Goal: Task Accomplishment & Management: Use online tool/utility

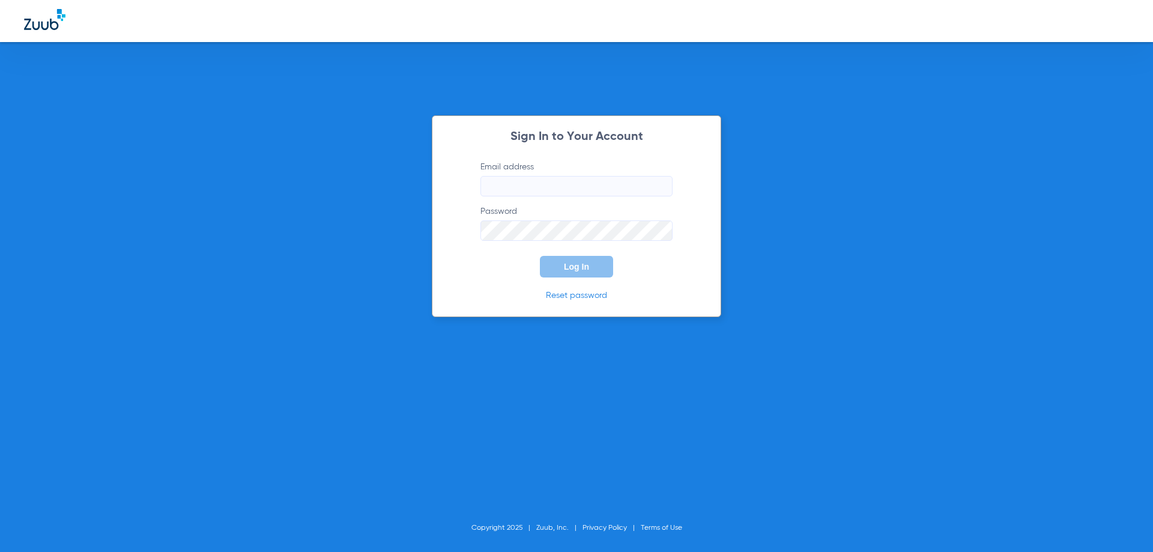
click at [528, 180] on input "Email address" at bounding box center [577, 186] width 192 height 20
click at [530, 184] on input "Email address Required" at bounding box center [577, 186] width 192 height 20
paste input "[EMAIL_ADDRESS][DOMAIN_NAME]"
type input "[EMAIL_ADDRESS][DOMAIN_NAME]"
click at [591, 241] on form "Email address [EMAIL_ADDRESS][DOMAIN_NAME] Password Required Log In" at bounding box center [576, 219] width 228 height 117
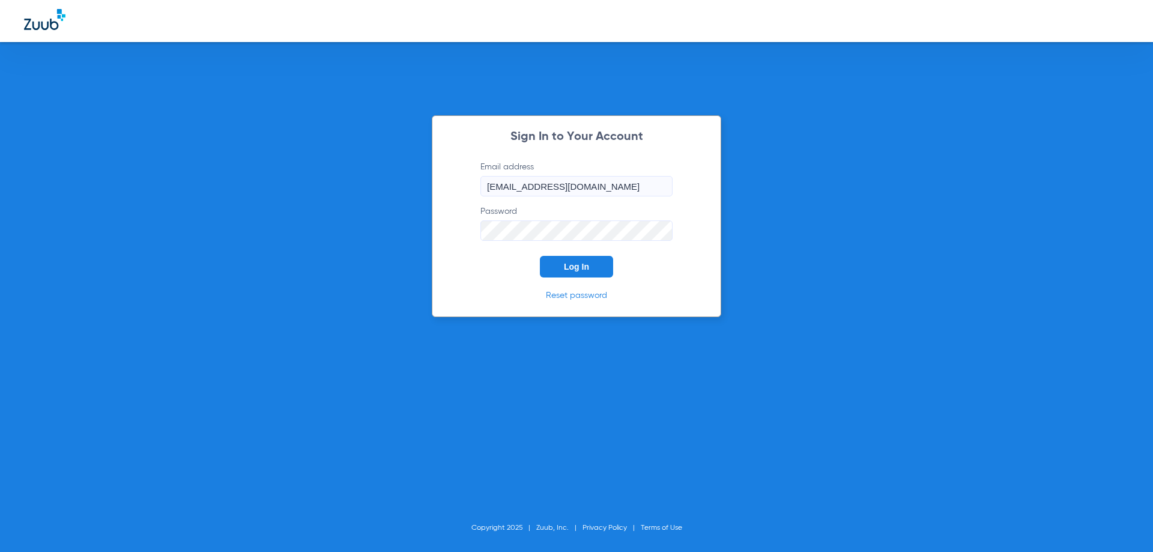
click at [578, 273] on button "Log In" at bounding box center [576, 267] width 73 height 22
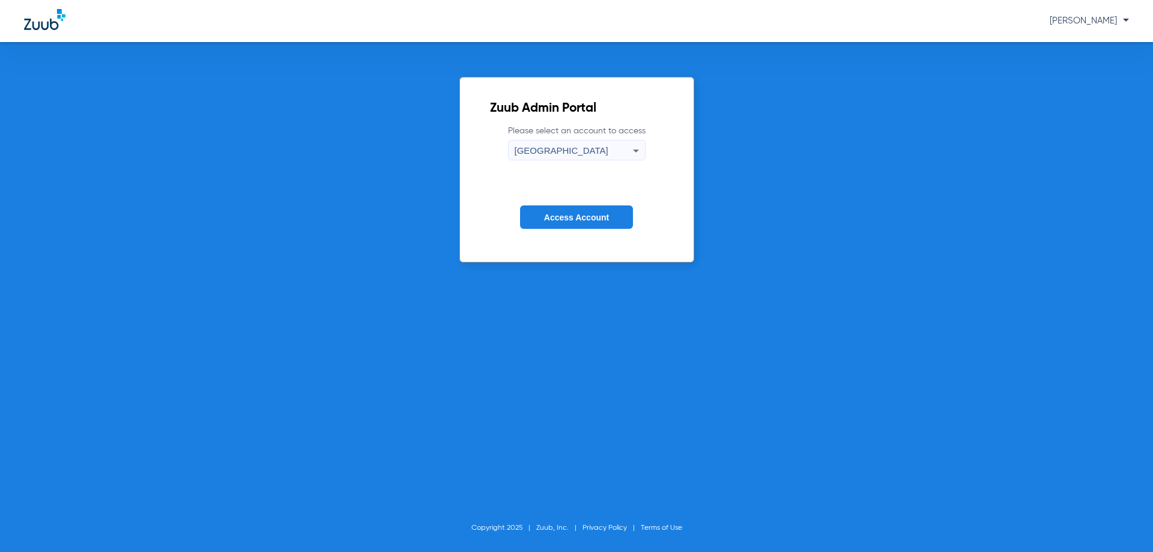
click at [580, 224] on button "Access Account" at bounding box center [576, 216] width 113 height 23
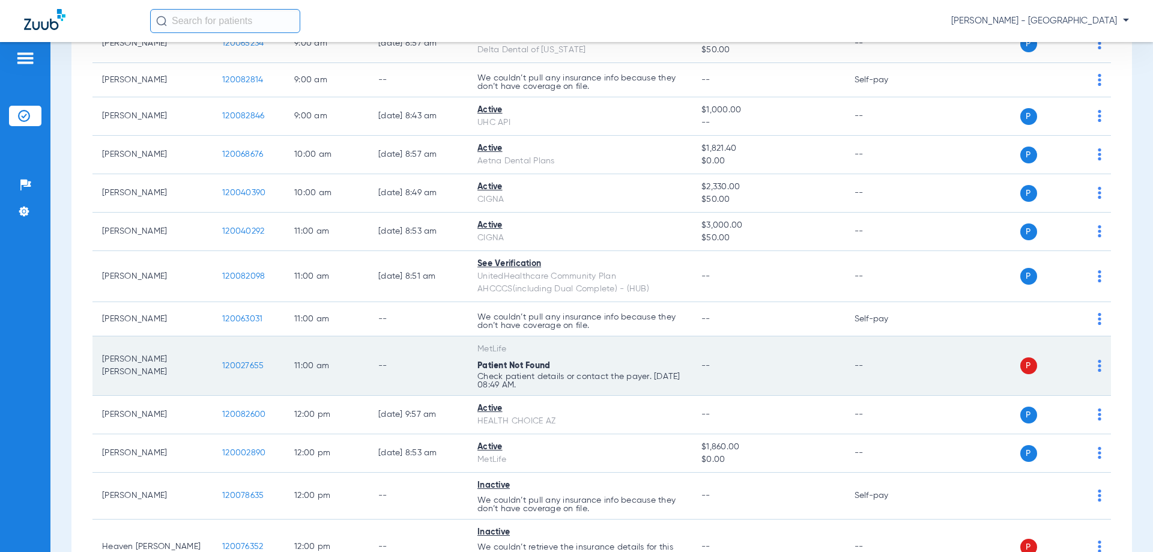
scroll to position [300, 0]
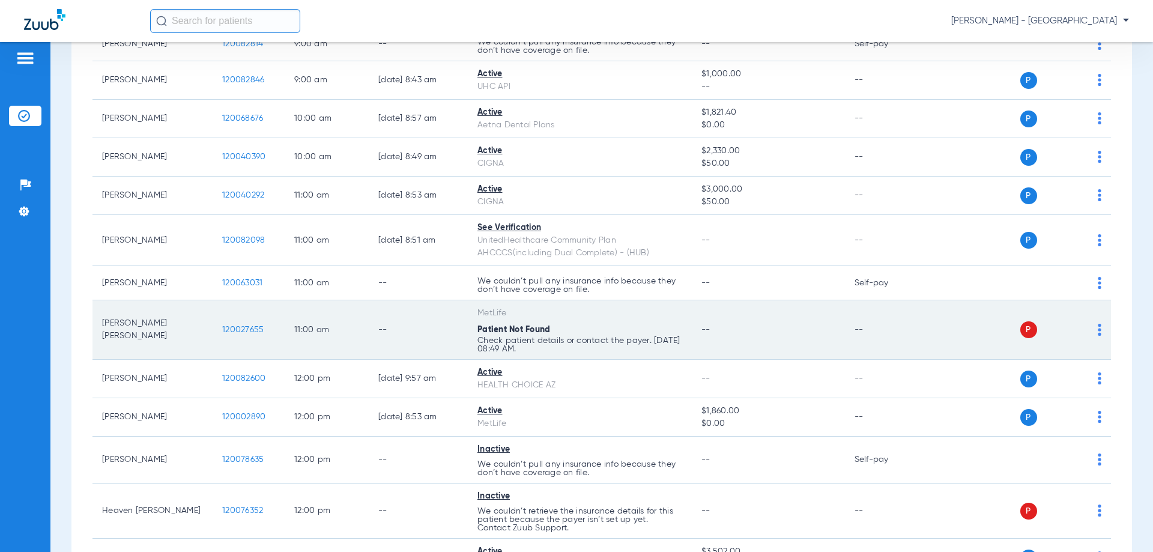
click at [243, 332] on span "120027655" at bounding box center [242, 330] width 41 height 8
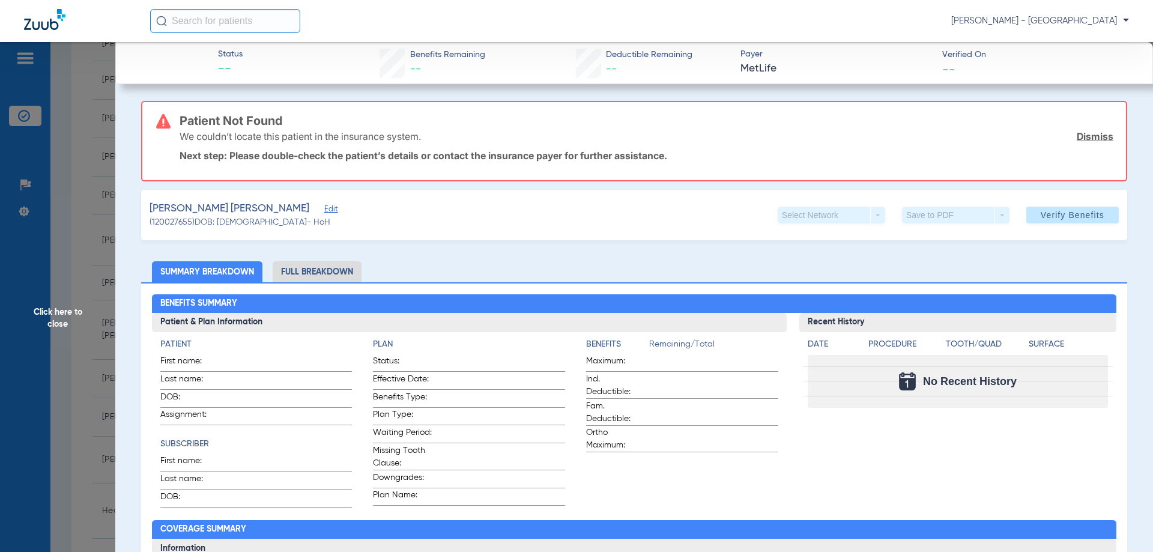
click at [68, 322] on span "Click here to close" at bounding box center [57, 318] width 115 height 552
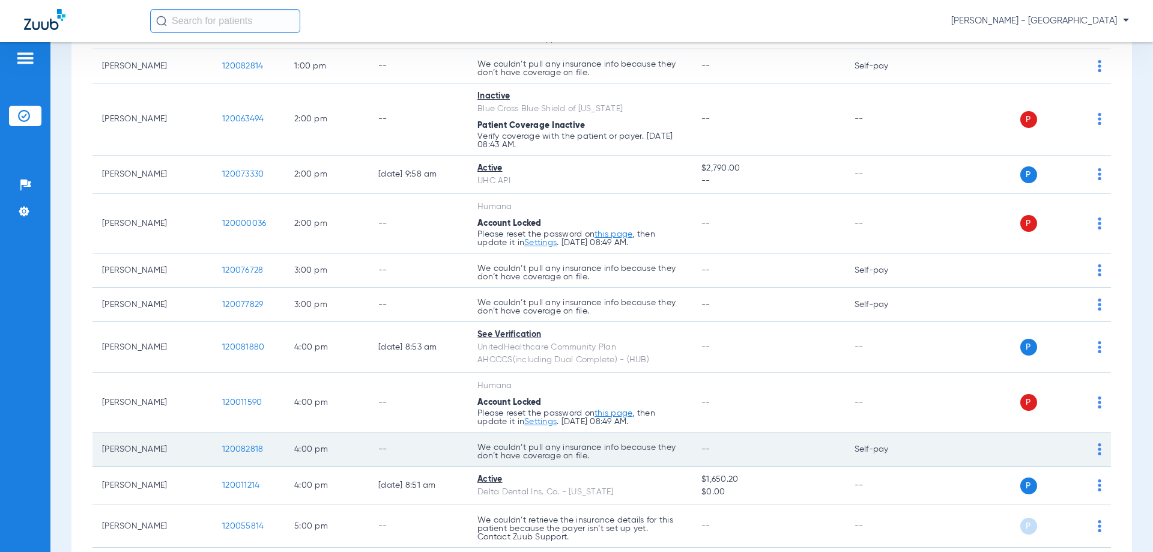
scroll to position [961, 0]
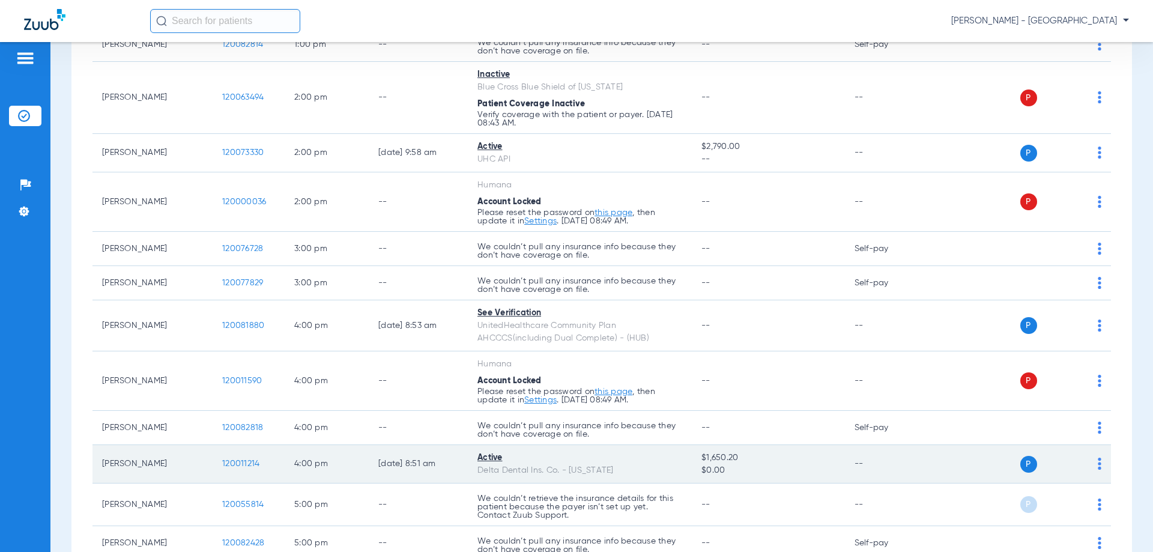
click at [248, 461] on span "120011214" at bounding box center [240, 463] width 37 height 8
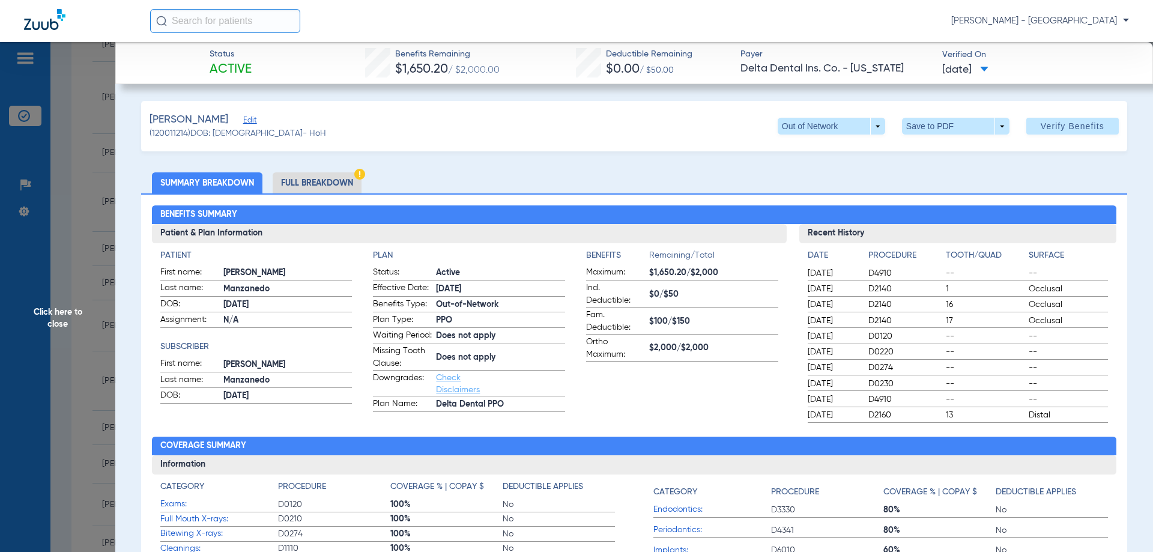
click at [299, 185] on li "Full Breakdown" at bounding box center [317, 182] width 89 height 21
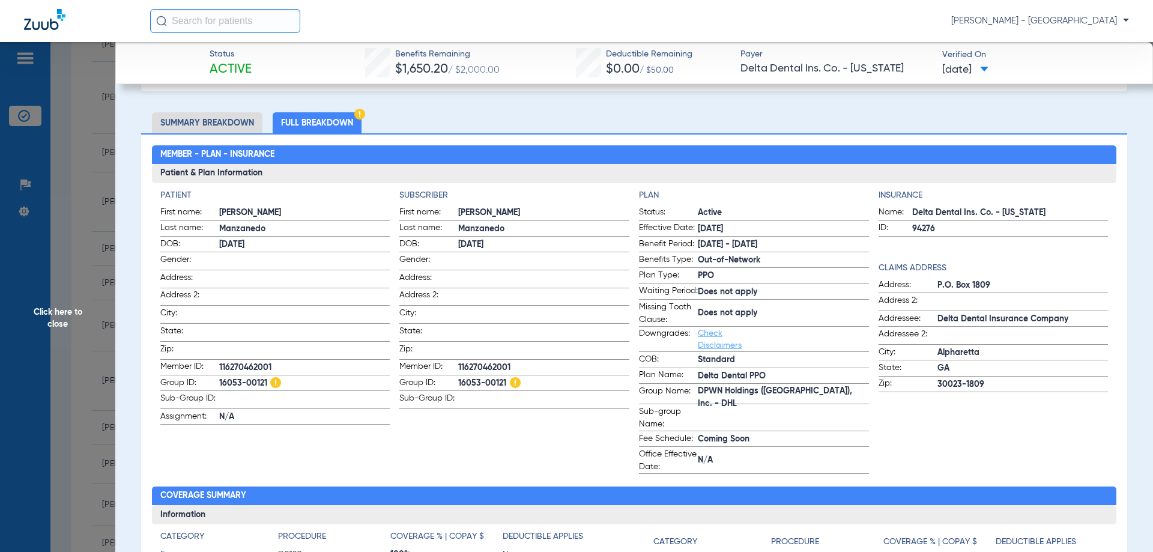
scroll to position [0, 0]
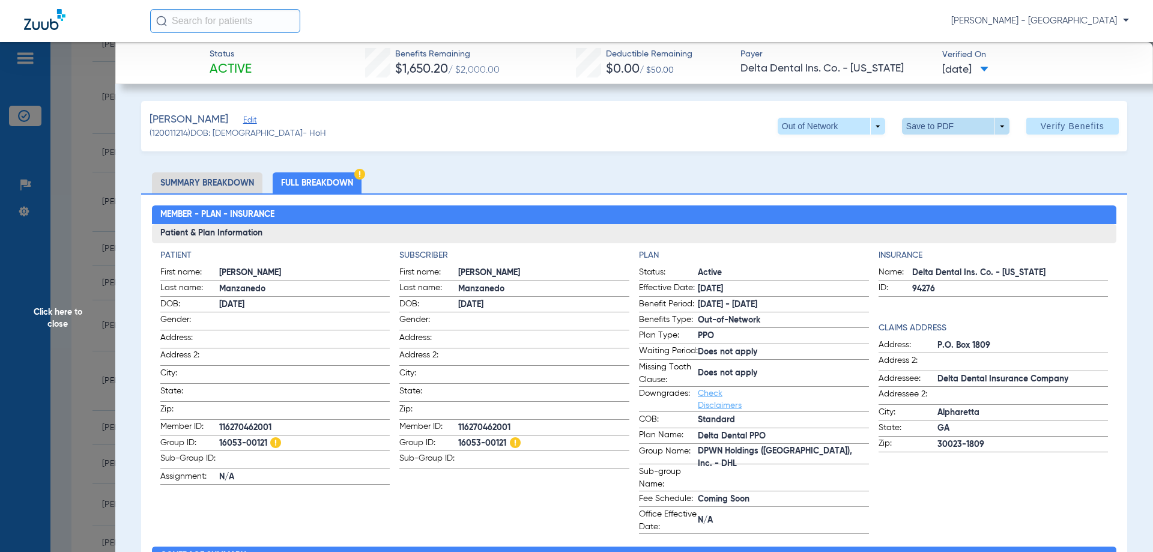
click at [918, 134] on span at bounding box center [956, 126] width 108 height 17
click at [927, 150] on span "Save to PDF" at bounding box center [950, 150] width 47 height 8
drag, startPoint x: 220, startPoint y: 440, endPoint x: 271, endPoint y: 443, distance: 50.5
click at [271, 443] on span "16053-00121" at bounding box center [304, 443] width 171 height 13
drag, startPoint x: 270, startPoint y: 476, endPoint x: 267, endPoint y: 491, distance: 15.3
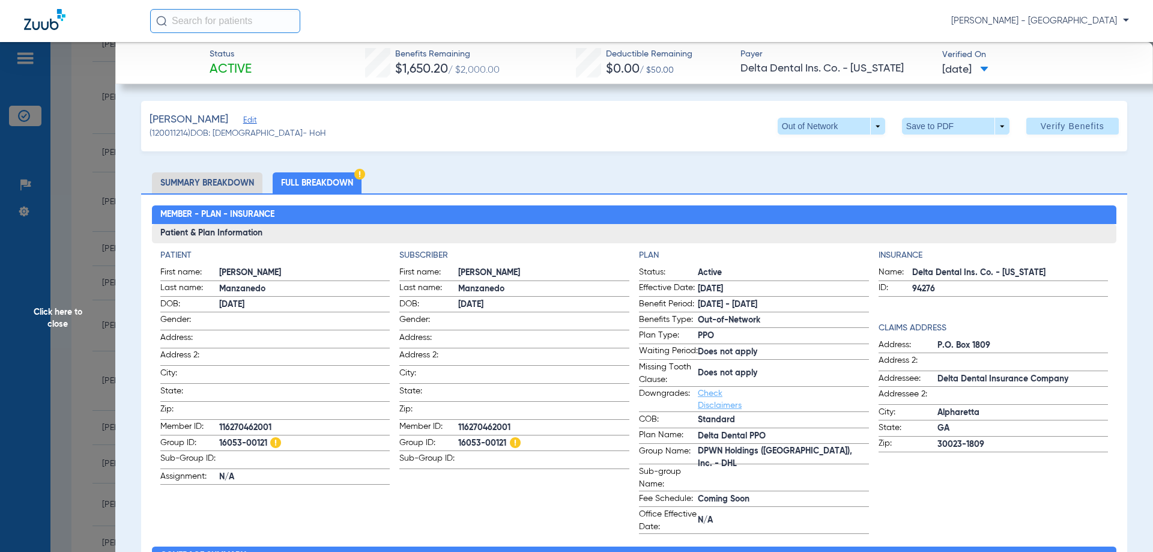
click at [270, 476] on span "N/A" at bounding box center [304, 477] width 171 height 13
click at [244, 184] on li "Summary Breakdown" at bounding box center [207, 182] width 111 height 21
